Goal: Information Seeking & Learning: Learn about a topic

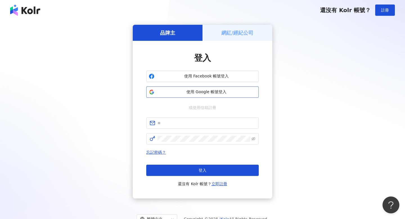
click at [220, 95] on button "使用 Google 帳號登入" at bounding box center [202, 91] width 113 height 11
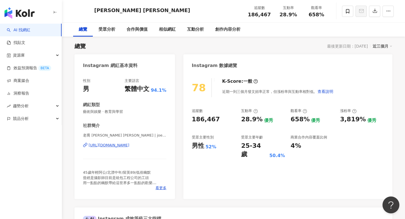
scroll to position [41, 0]
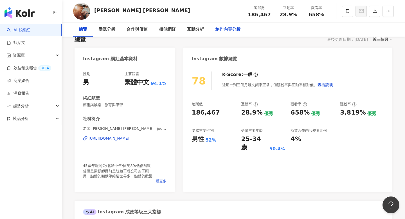
click at [230, 28] on div "創作內容分析" at bounding box center [227, 29] width 25 height 7
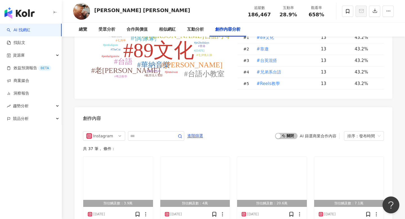
scroll to position [1672, 0]
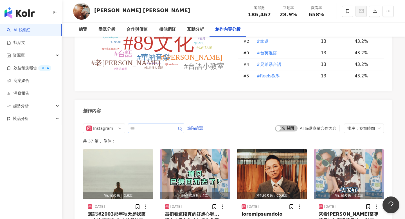
click at [144, 123] on span at bounding box center [156, 128] width 56 height 10
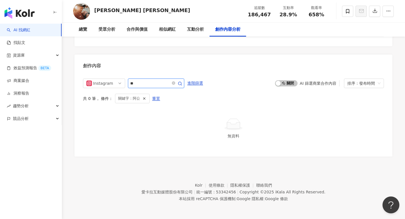
scroll to position [1709, 0]
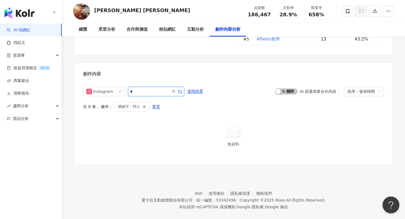
type input "*"
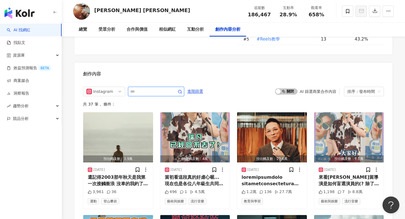
scroll to position [1727, 0]
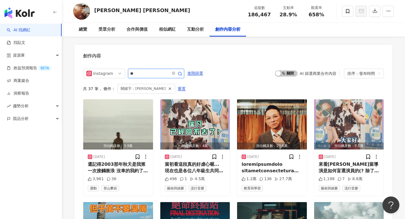
scroll to position [1709, 0]
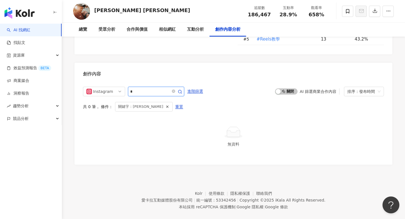
type input "*"
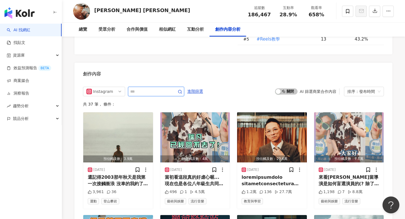
scroll to position [1727, 0]
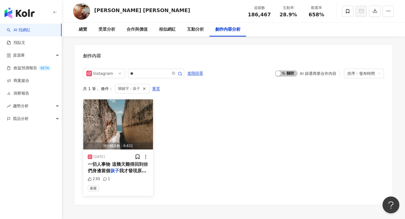
click at [136, 126] on img "button" at bounding box center [118, 124] width 70 height 50
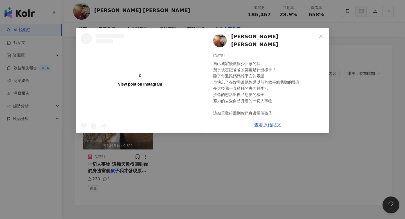
click at [381, 112] on div "View post on Instagram Joe Chen 2024/10/22 230 1 查看原始貼文" at bounding box center [202, 109] width 405 height 219
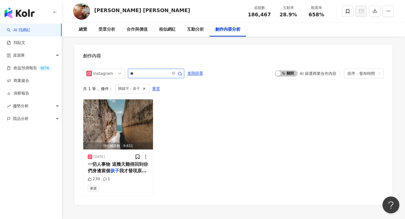
click at [140, 70] on input "**" at bounding box center [149, 73] width 39 height 7
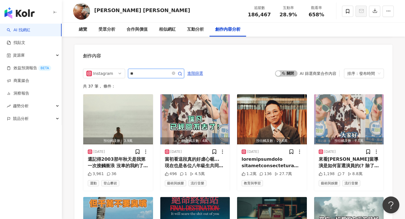
type input "**"
